Goal: Task Accomplishment & Management: Use online tool/utility

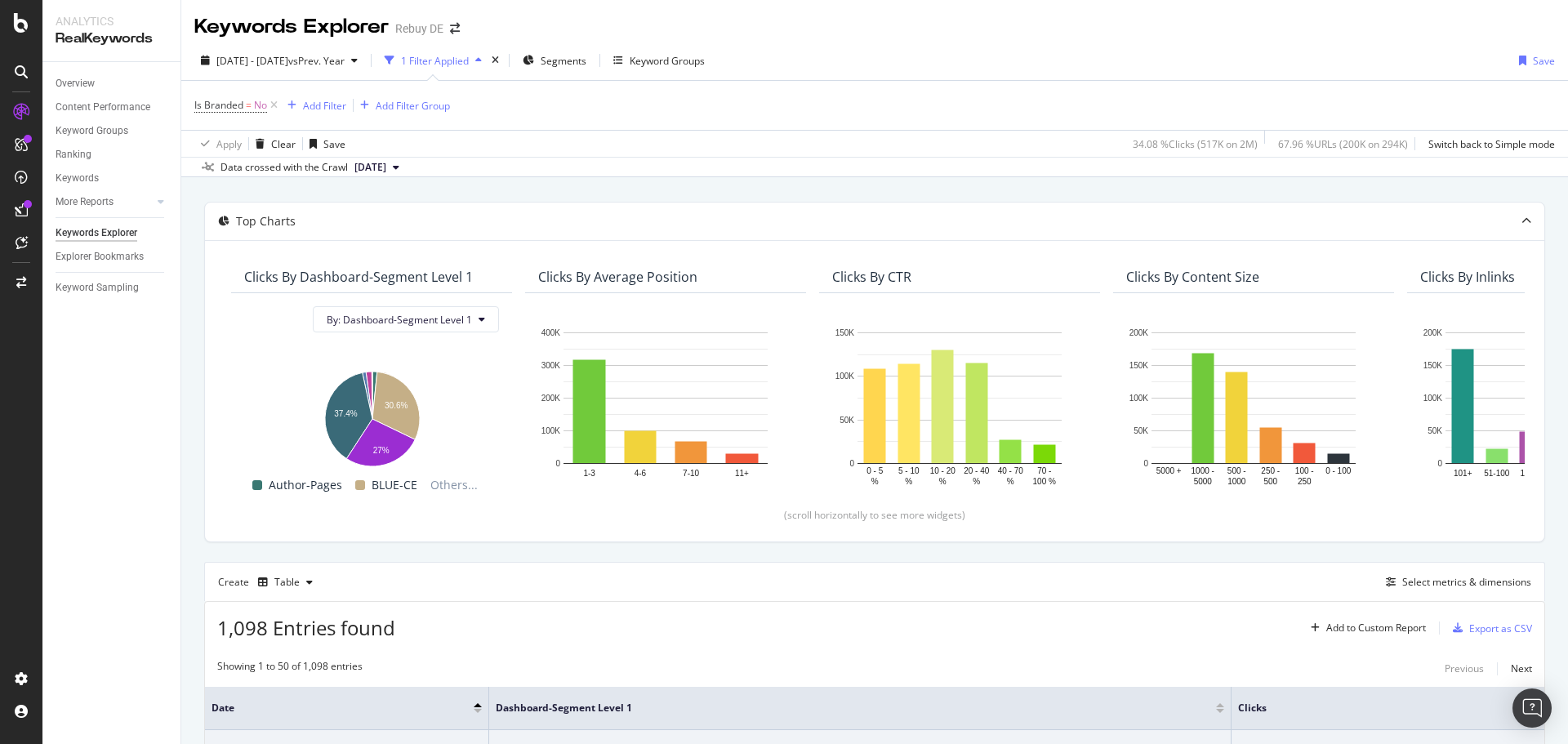
scroll to position [160, 0]
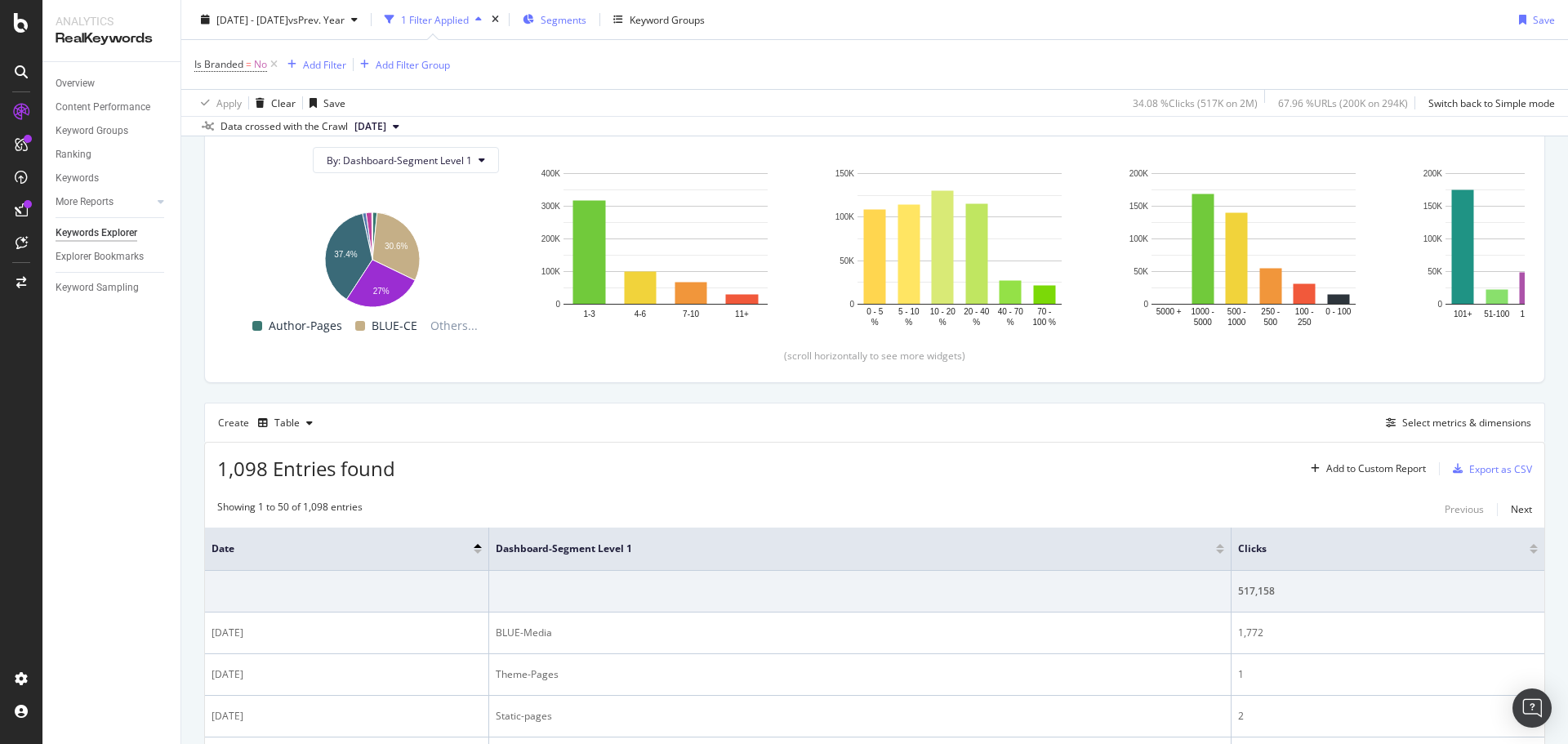
click at [586, 25] on span "Segments" at bounding box center [563, 19] width 45 height 14
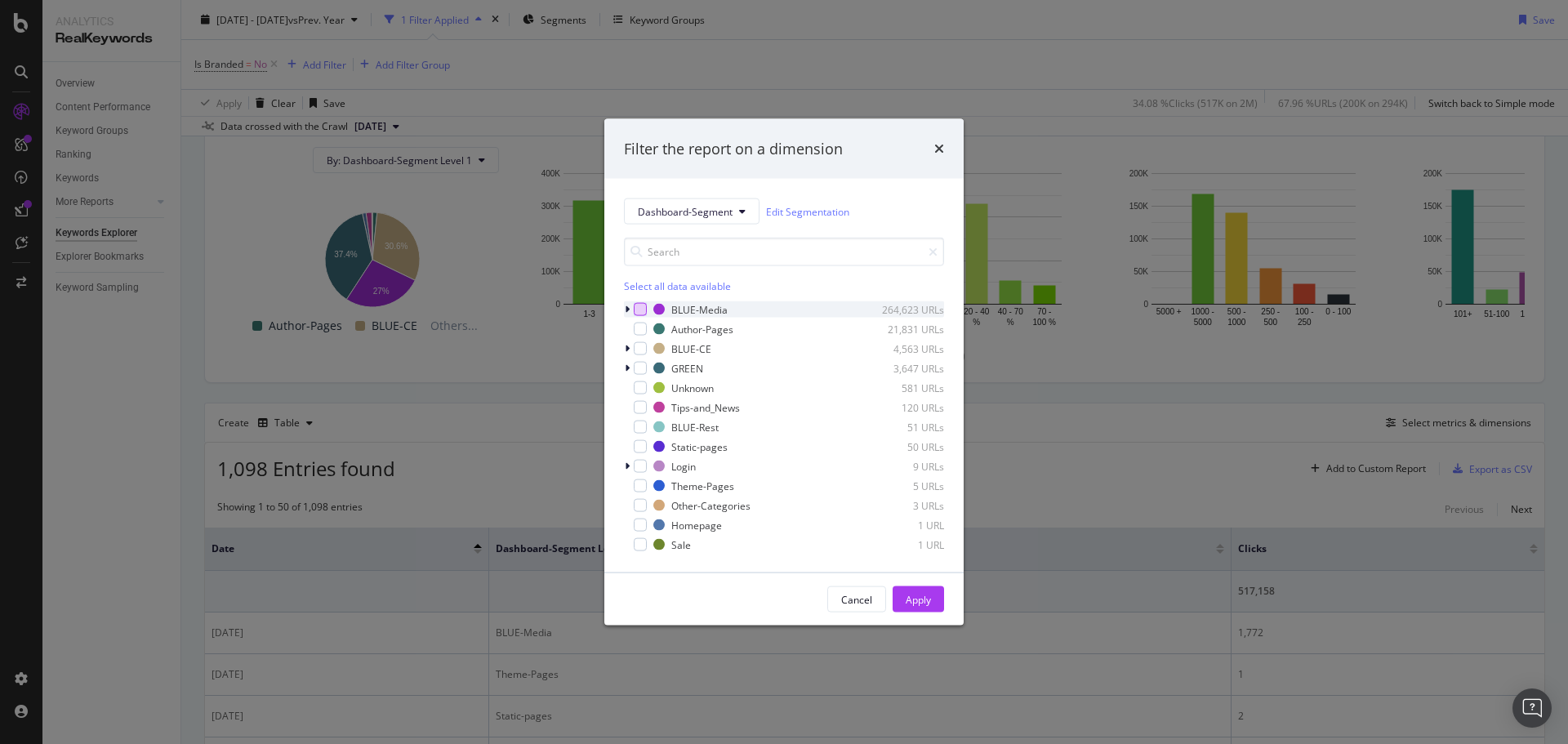
click at [638, 314] on div "modal" at bounding box center [640, 310] width 13 height 13
click at [649, 352] on div "BLUE-CE 4,563 URLs" at bounding box center [784, 349] width 320 height 17
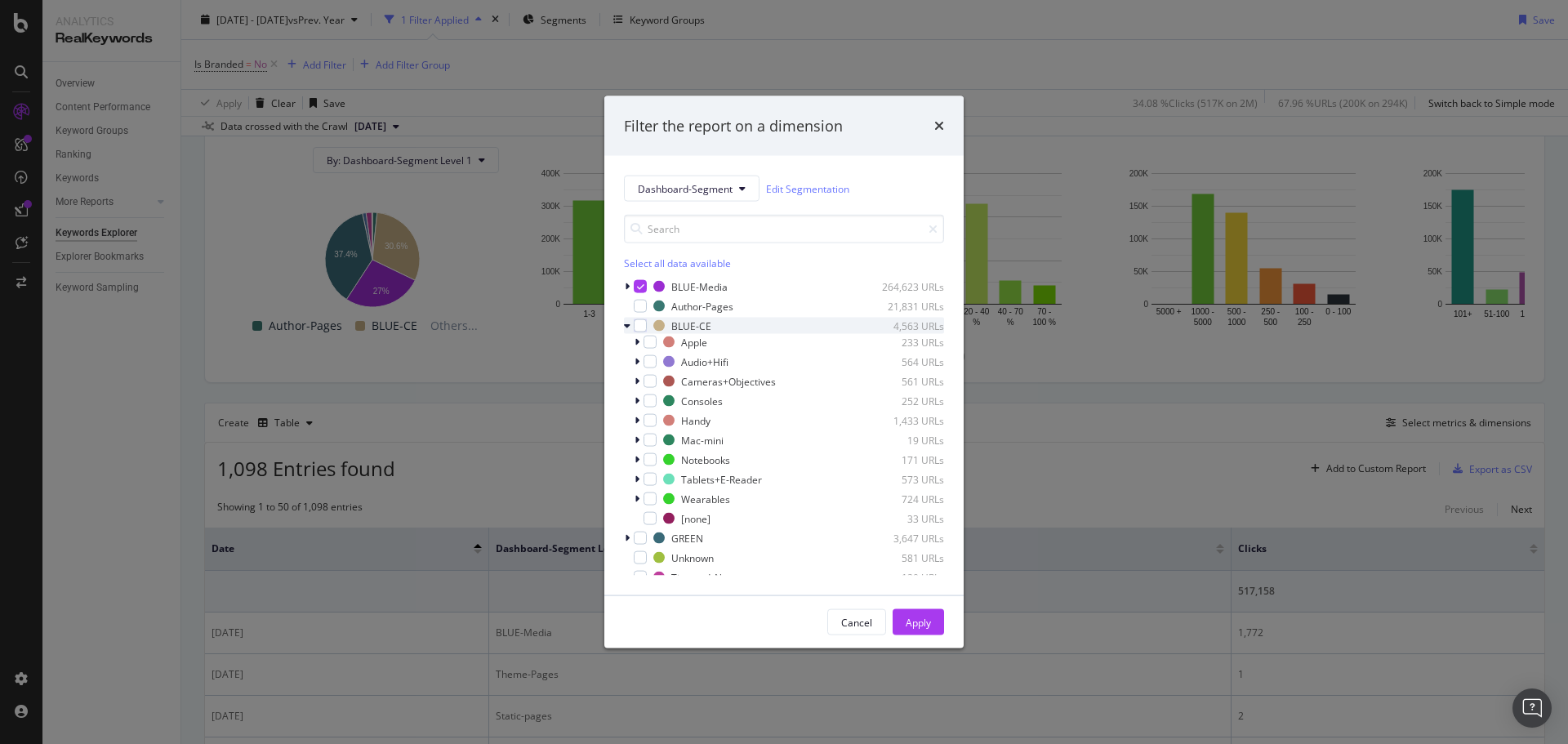
click at [647, 331] on div "BLUE-CE 4,563 URLs" at bounding box center [784, 326] width 320 height 17
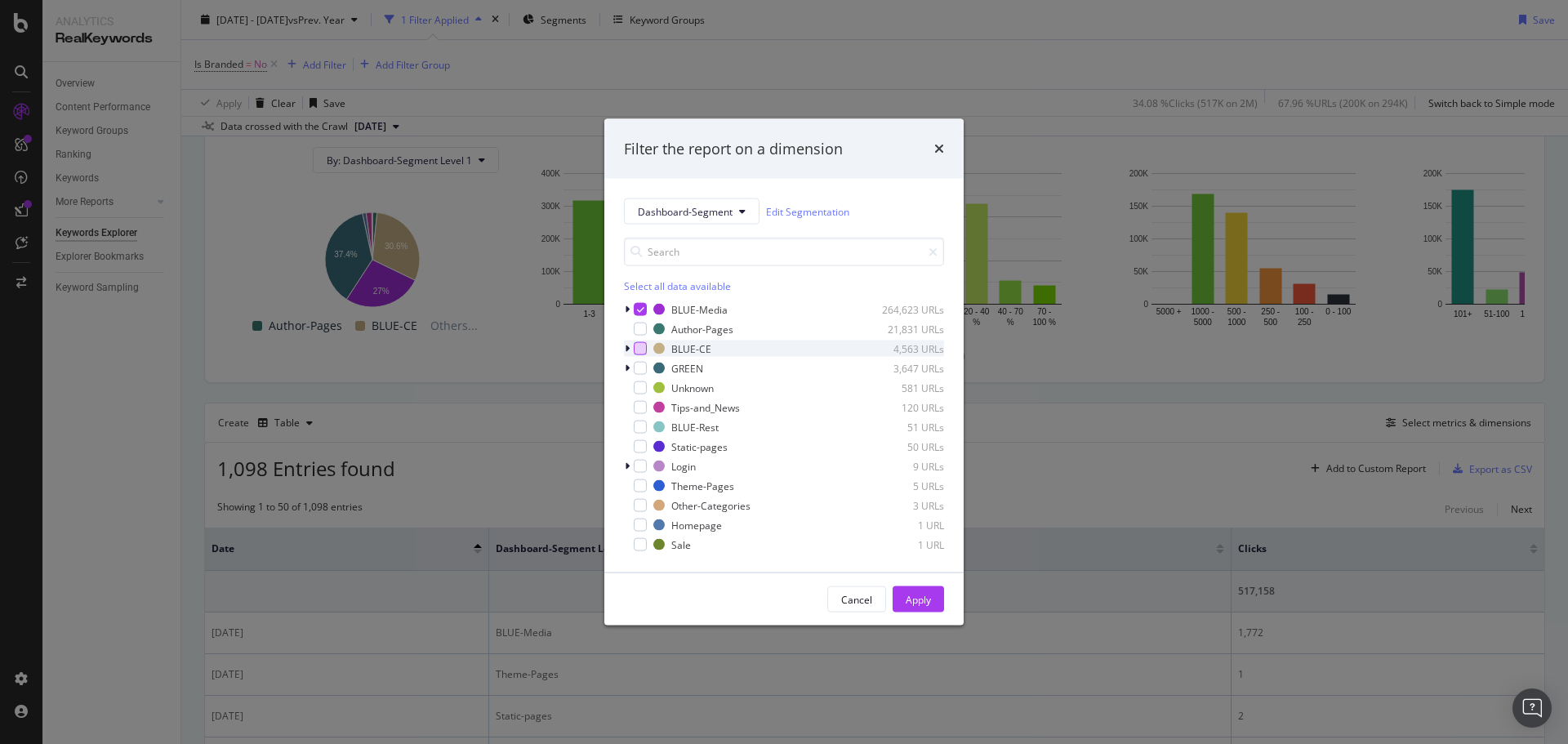
click at [639, 351] on div "modal" at bounding box center [640, 349] width 13 height 13
click at [637, 371] on div "modal" at bounding box center [640, 368] width 13 height 13
click at [898, 600] on button "Apply" at bounding box center [918, 599] width 51 height 26
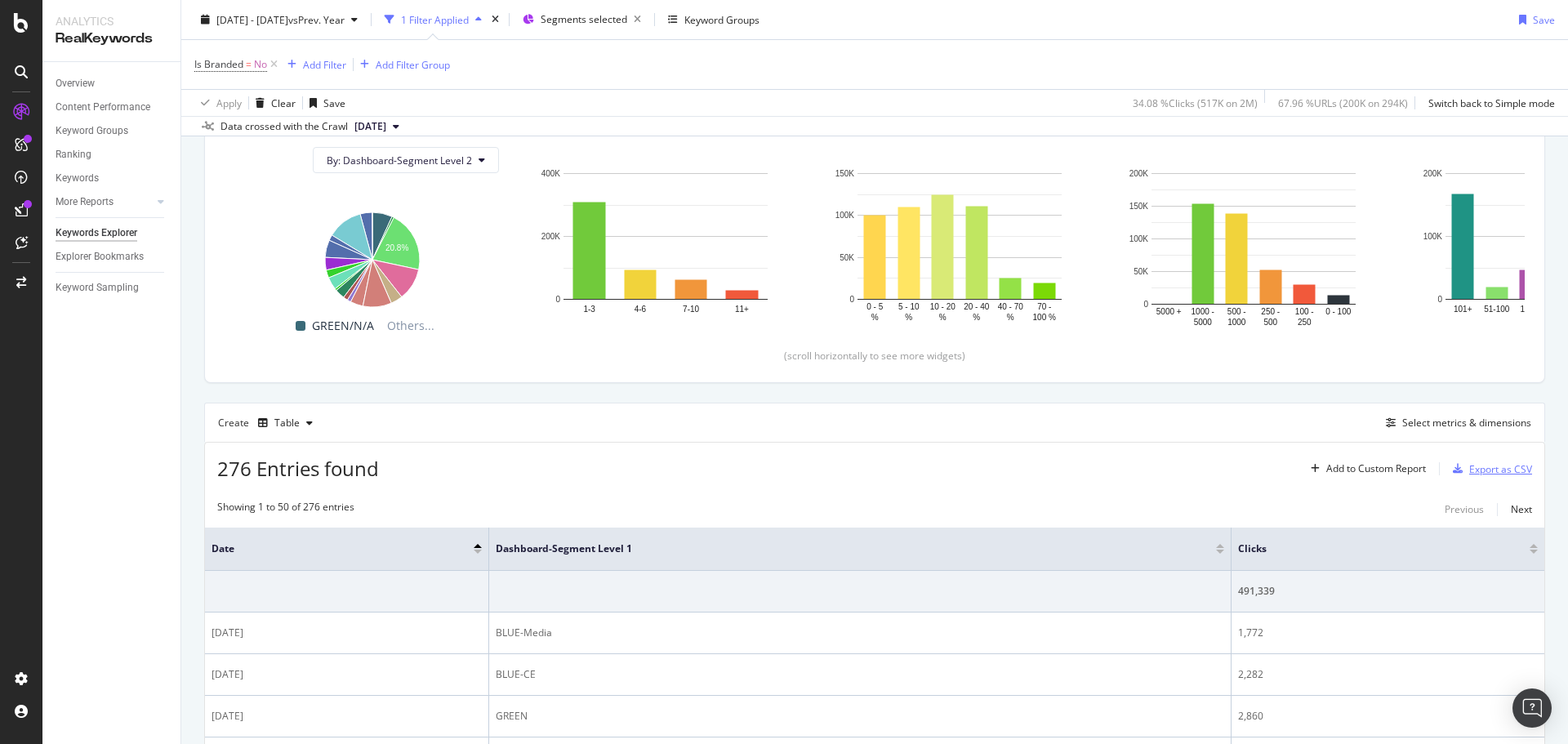
click at [1485, 461] on div "Export as CSV" at bounding box center [1489, 468] width 85 height 24
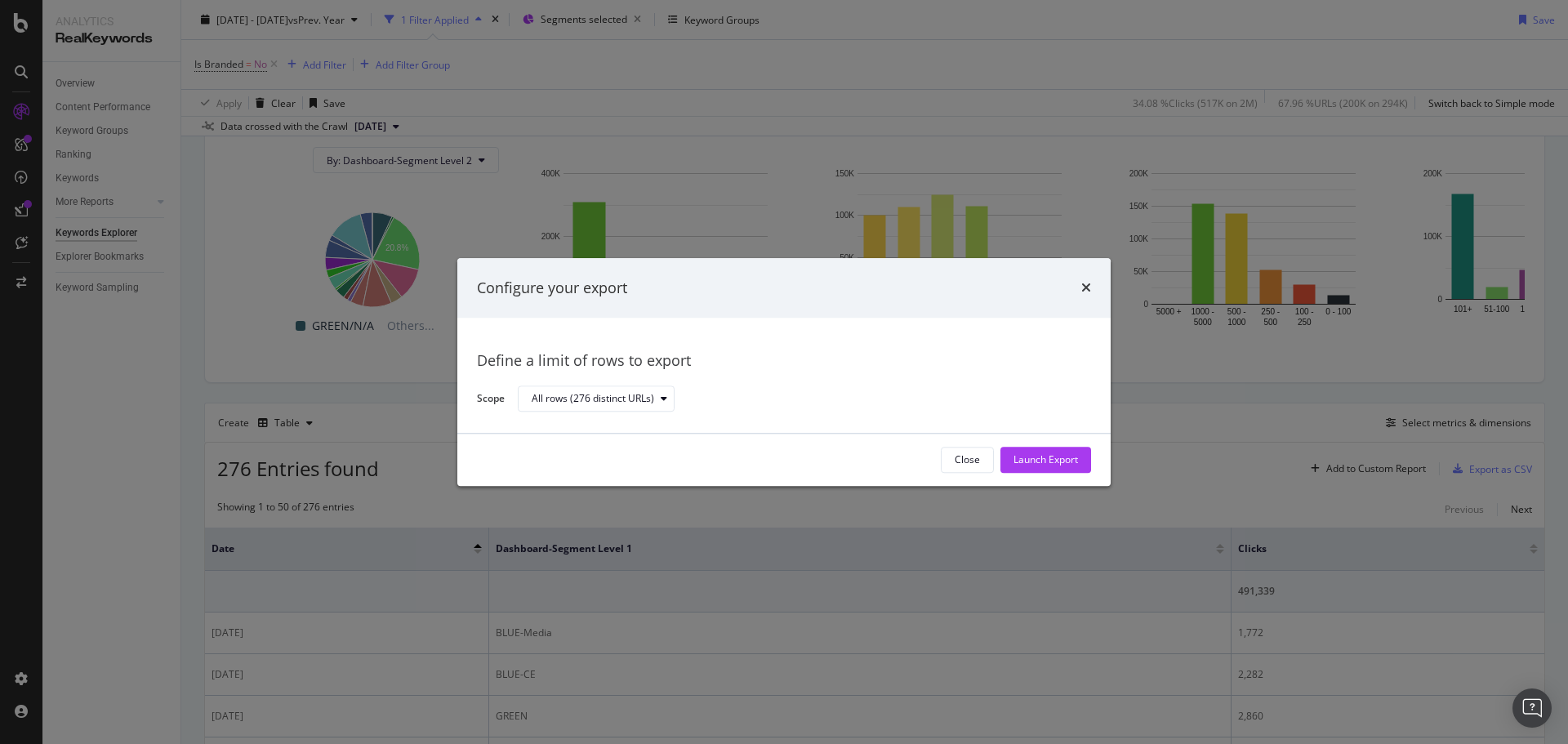
click at [1014, 464] on div "Launch Export" at bounding box center [1047, 460] width 65 height 14
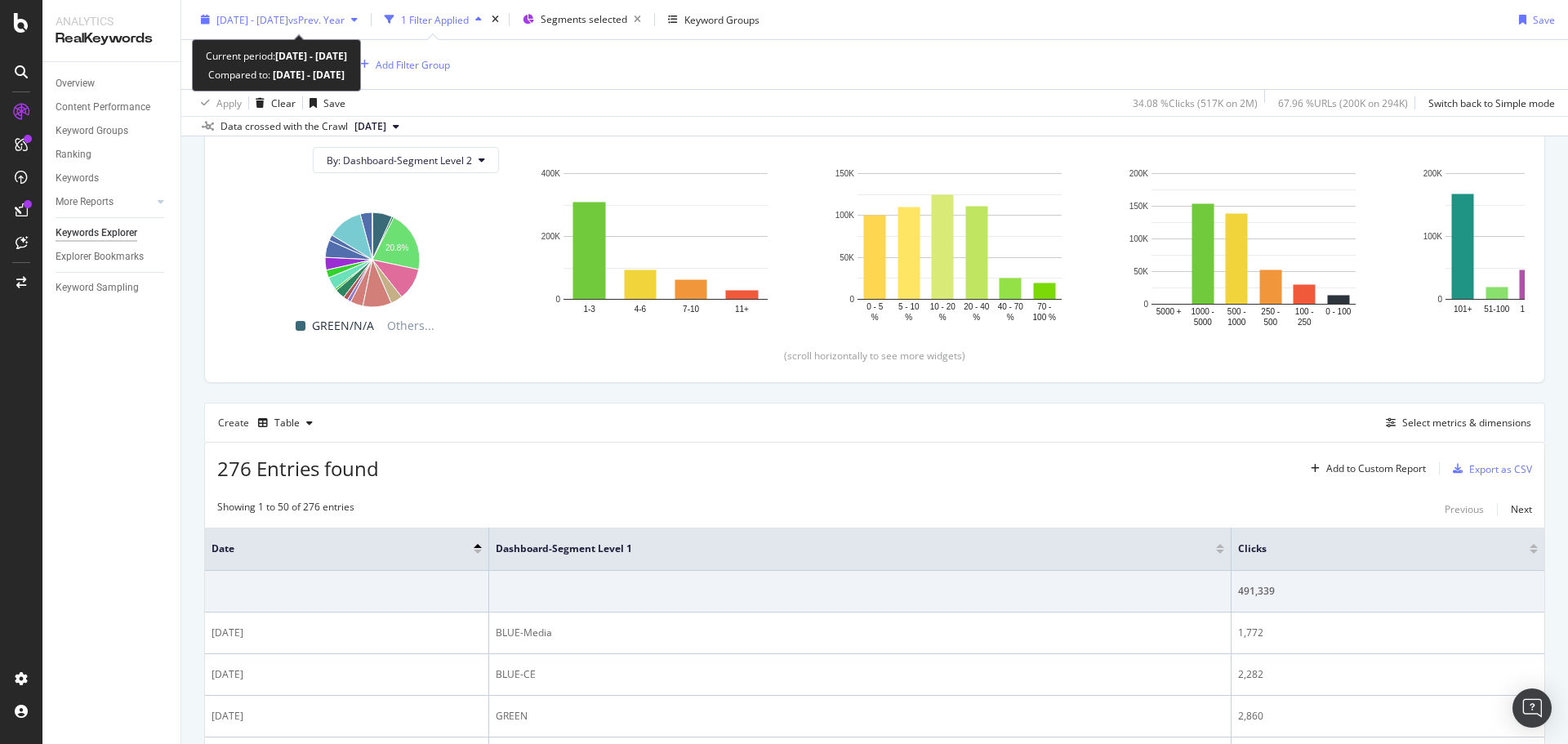
click at [289, 20] on span "[DATE] - [DATE]" at bounding box center [251, 19] width 71 height 14
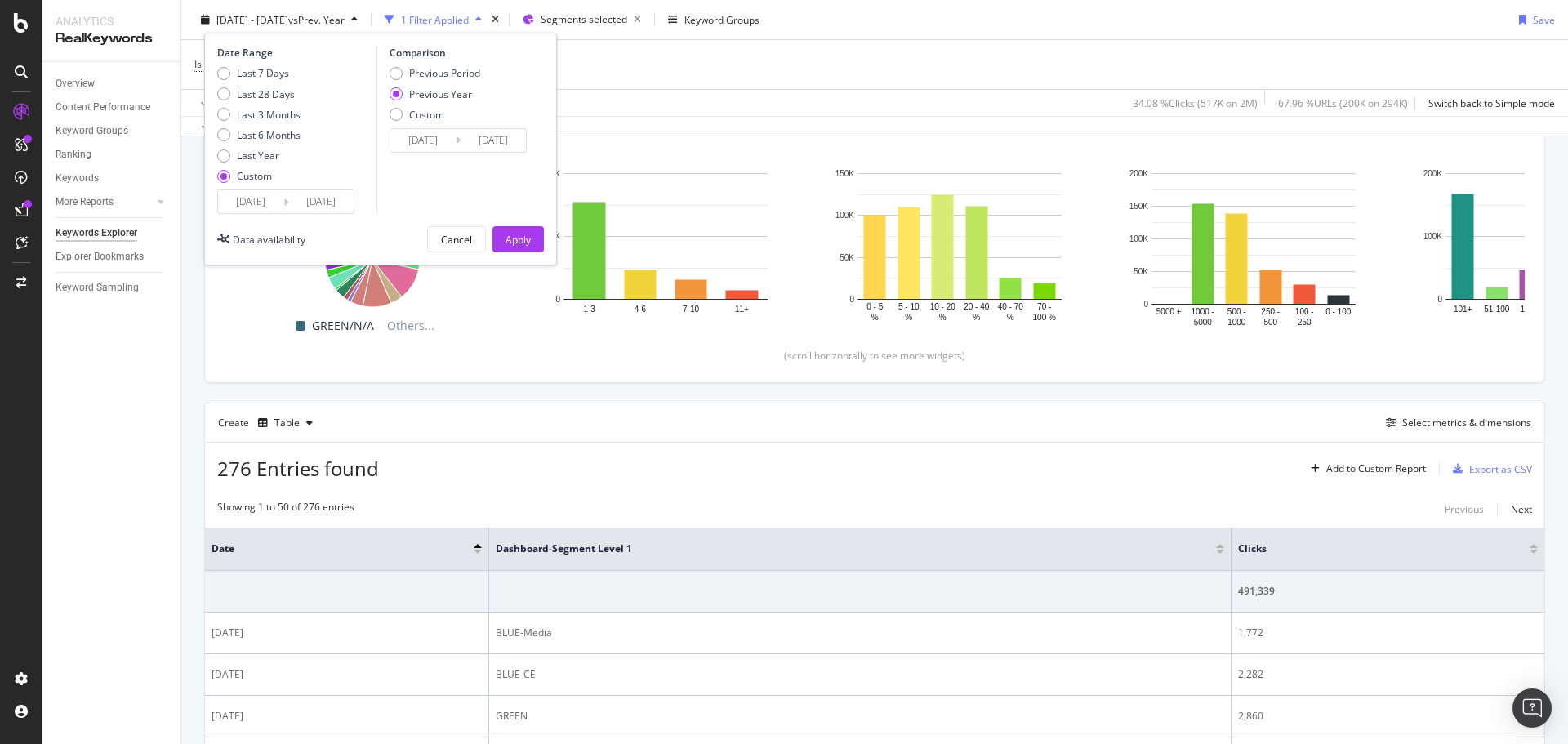
click at [238, 201] on input "[DATE]" at bounding box center [251, 201] width 65 height 23
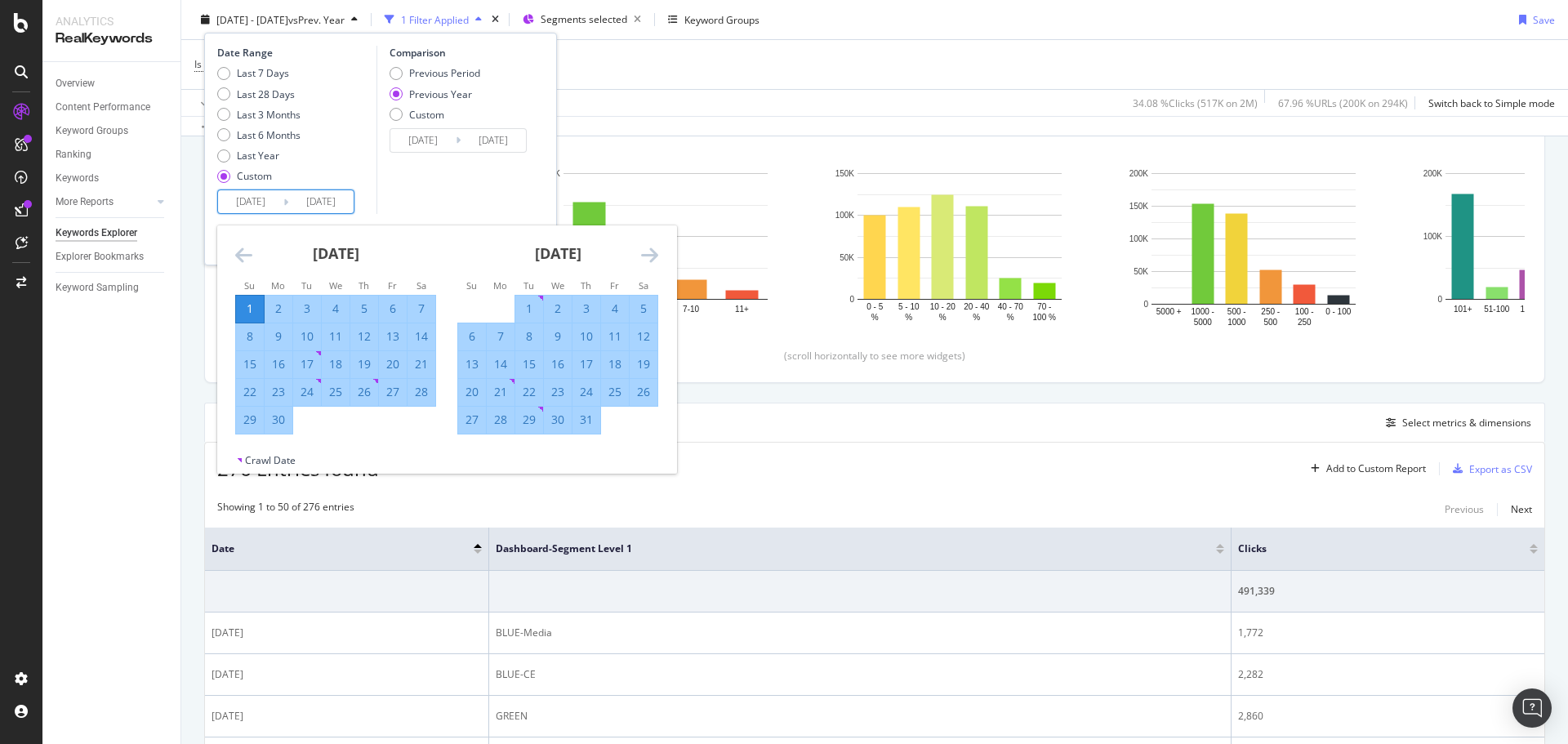
drag, startPoint x: 258, startPoint y: 260, endPoint x: 249, endPoint y: 252, distance: 12.0
click at [251, 254] on div "[DATE] 1 2 3 4 5 6 7 8 9 10 11 12 13 14 15 16 17 18 19 20 21 22 23 24 25 26 27 …" at bounding box center [446, 340] width 459 height 228
click at [248, 252] on icon "Move backward to switch to the previous month." at bounding box center [244, 254] width 17 height 19
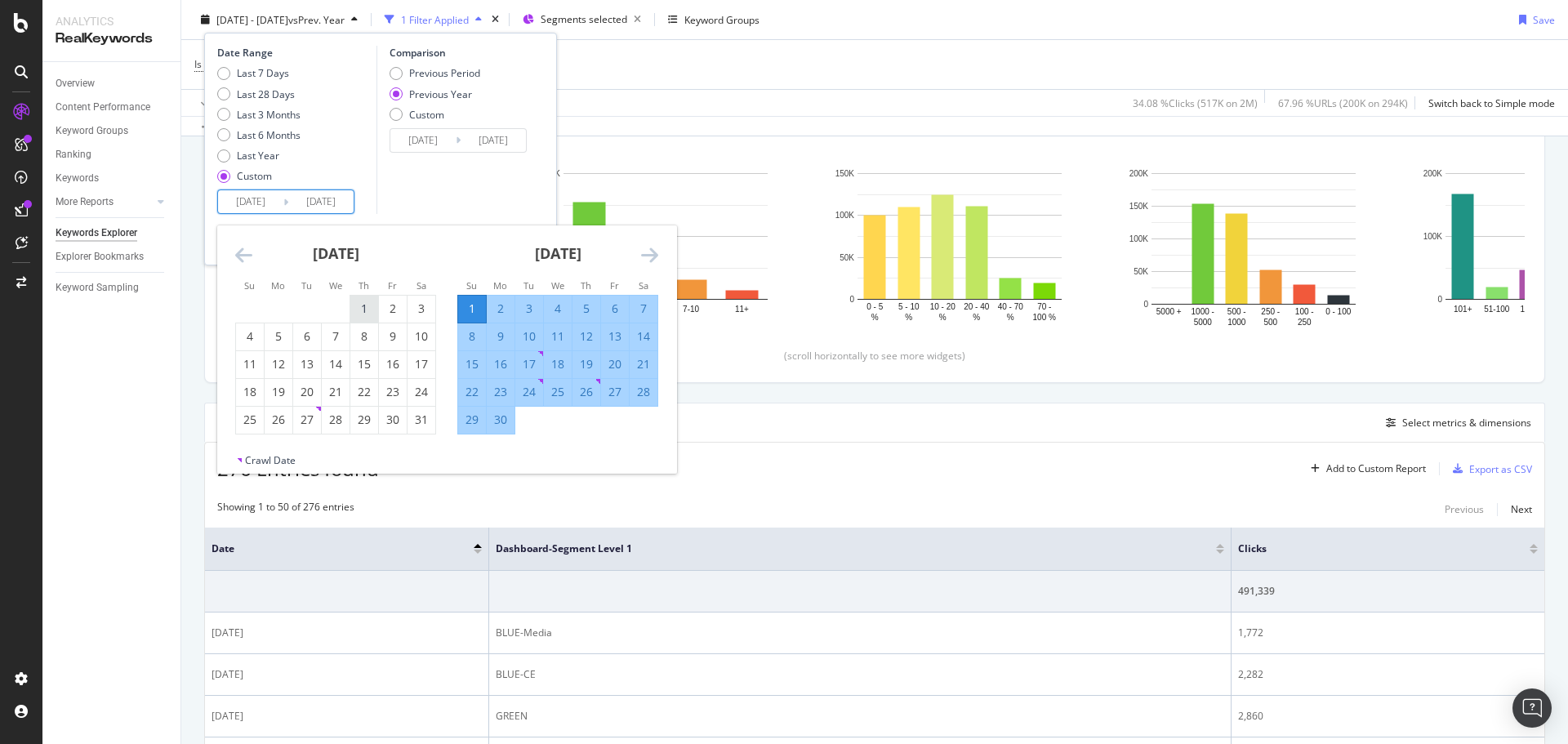
click at [353, 306] on td "1" at bounding box center [365, 309] width 29 height 28
type input "[DATE]"
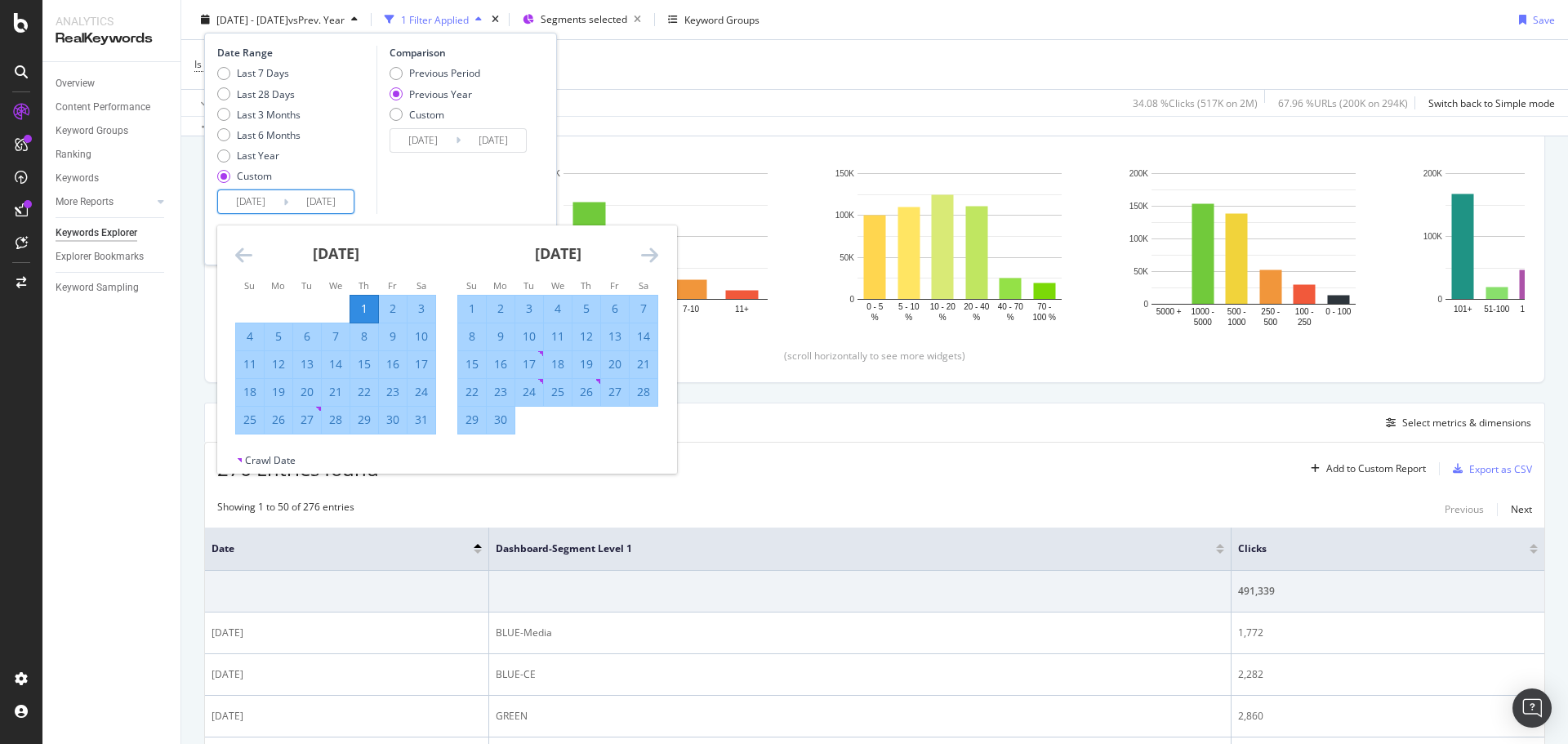
click at [424, 429] on div "31" at bounding box center [421, 419] width 28 height 27
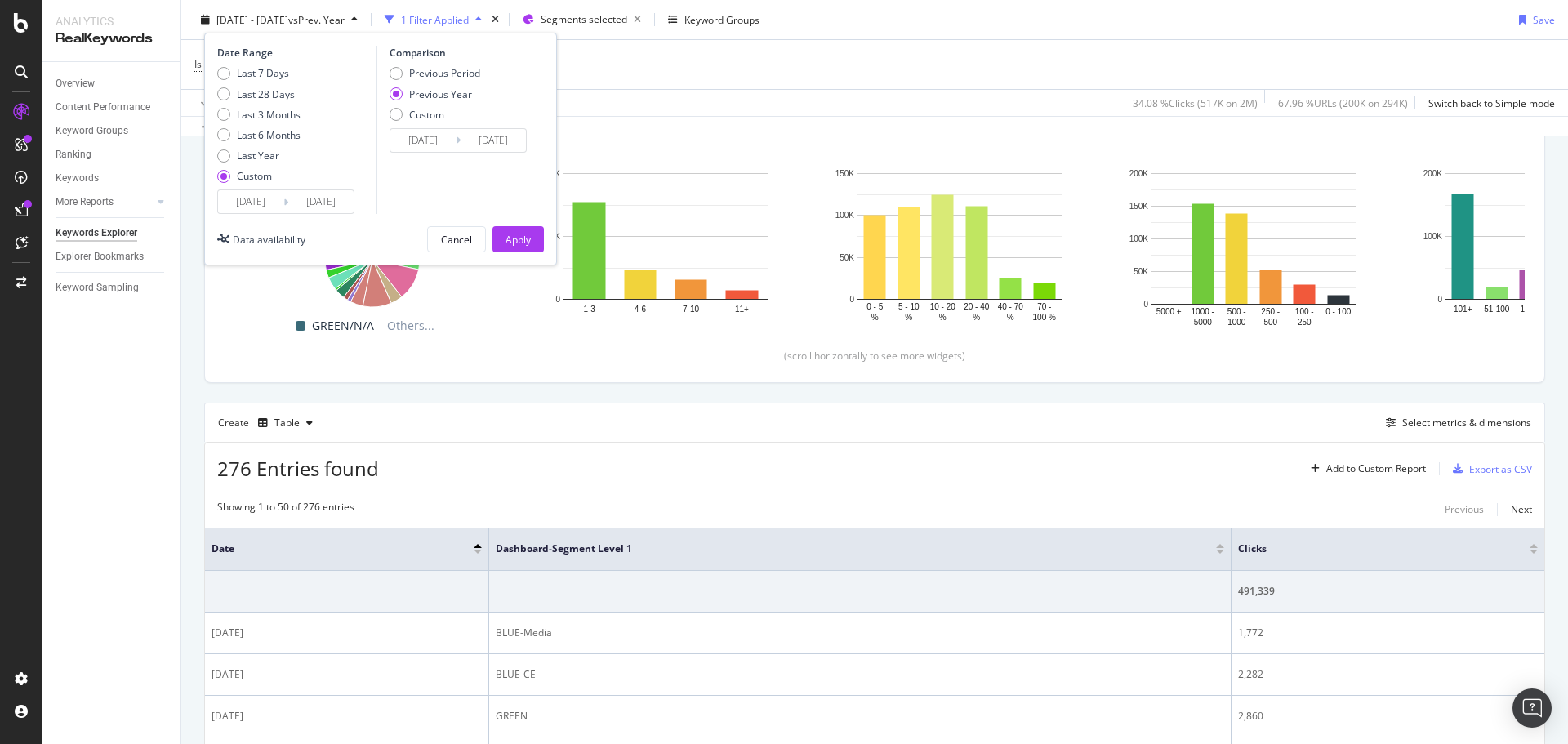
type input "[DATE]"
click at [526, 242] on div "Apply" at bounding box center [518, 238] width 25 height 14
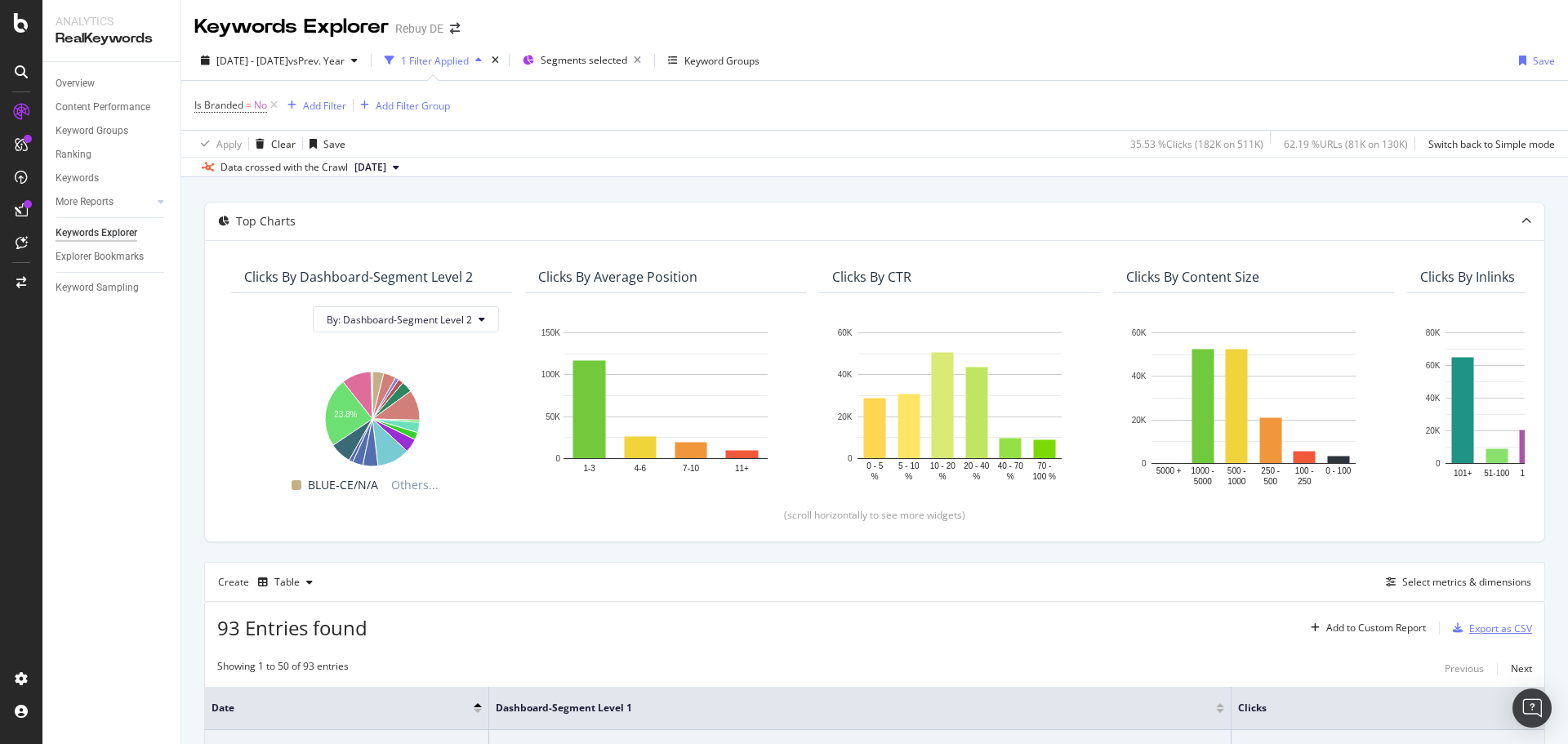
click at [1472, 638] on div "Export as CSV" at bounding box center [1489, 628] width 85 height 24
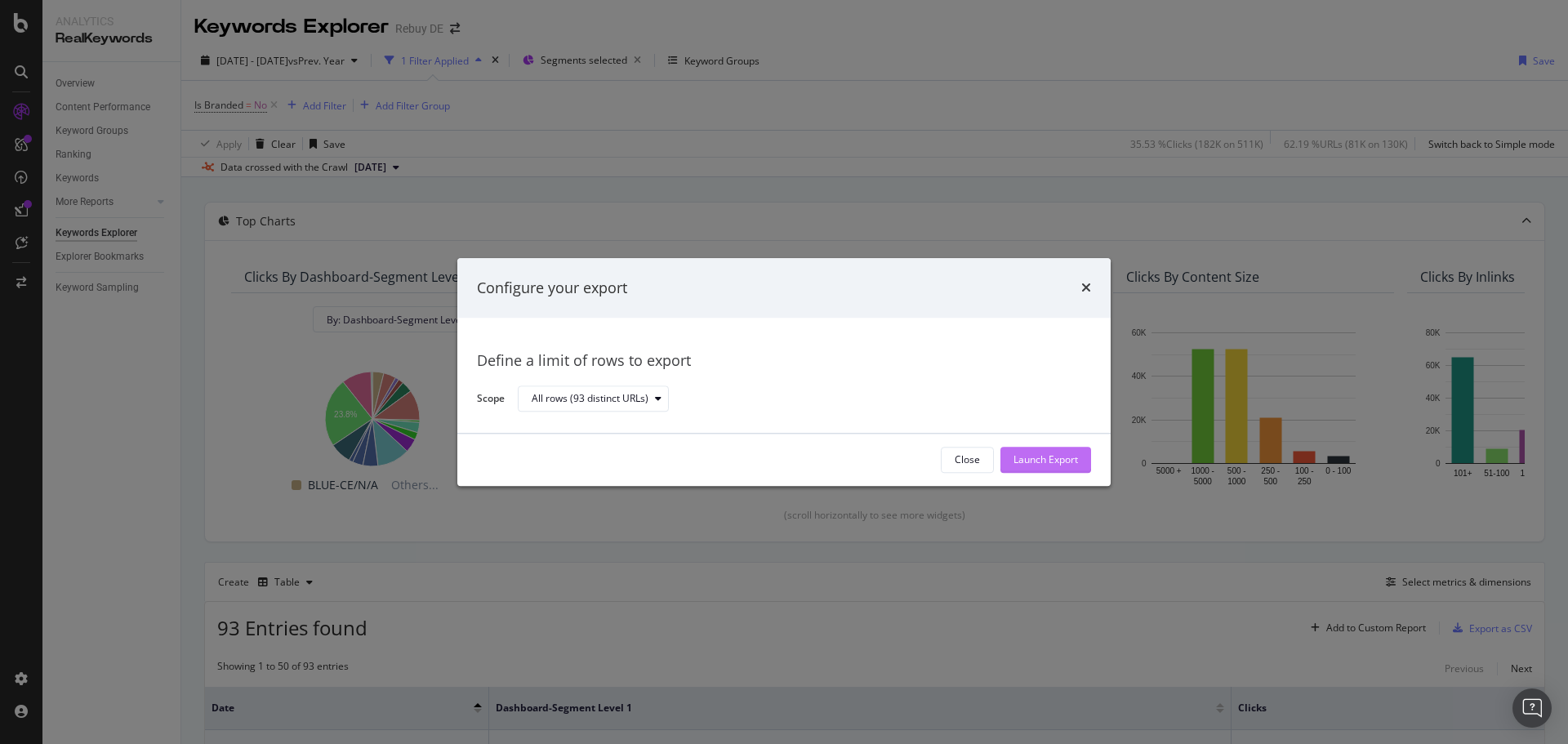
click at [1041, 460] on div "Launch Export" at bounding box center [1047, 460] width 65 height 14
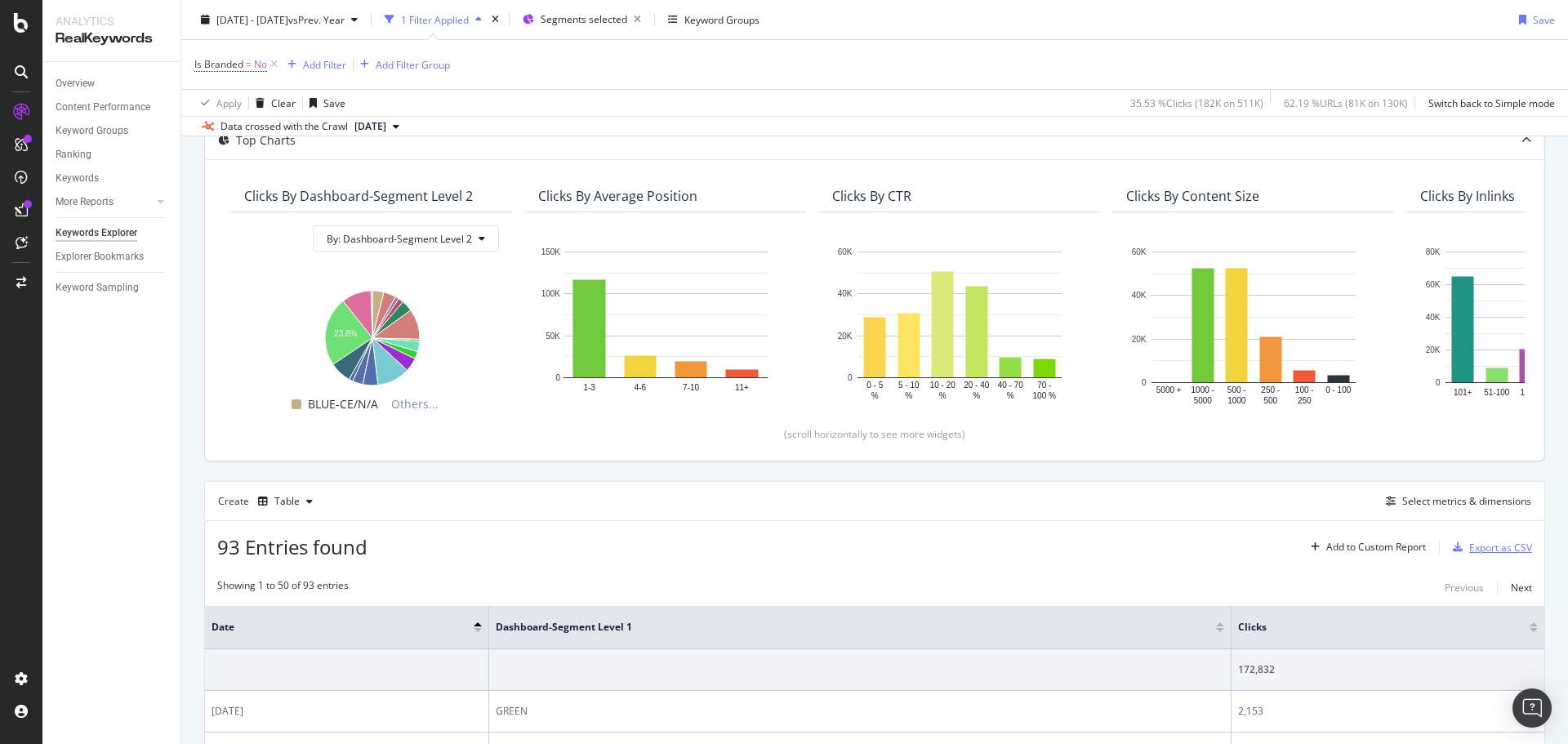
scroll to position [245, 0]
